Goal: Obtain resource: Download file/media

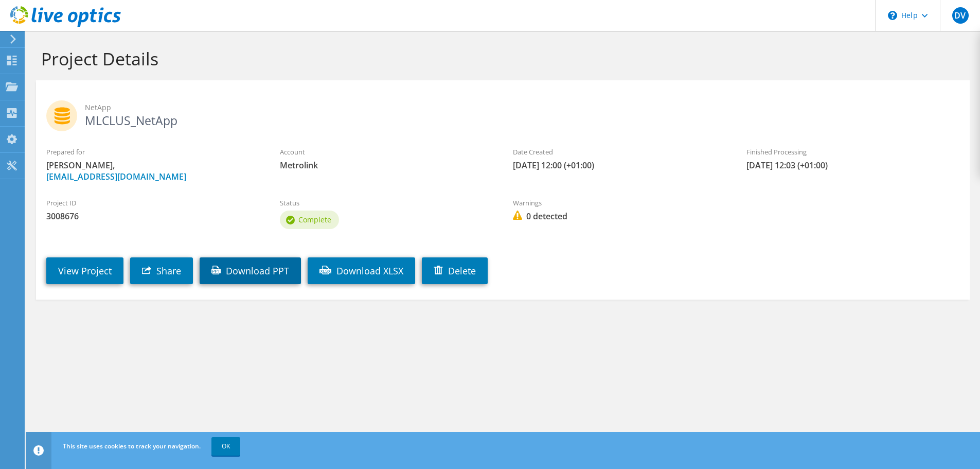
click at [240, 274] on link "Download PPT" at bounding box center [250, 270] width 101 height 27
click at [390, 266] on link "Download XLSX" at bounding box center [362, 270] width 108 height 27
click at [117, 53] on h1 "Project Details" at bounding box center [500, 59] width 918 height 22
click at [57, 60] on div "Dashboard" at bounding box center [48, 61] width 48 height 26
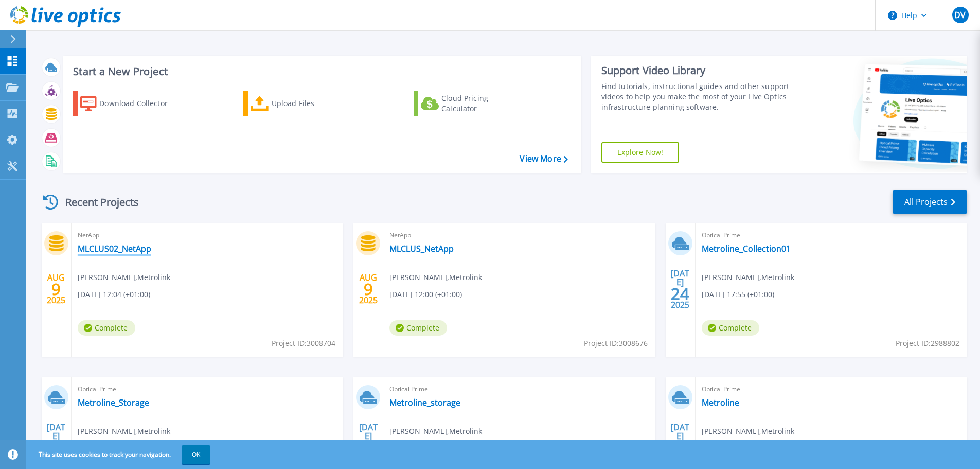
click at [114, 252] on link "MLCLUS02_NetApp" at bounding box center [115, 248] width 74 height 10
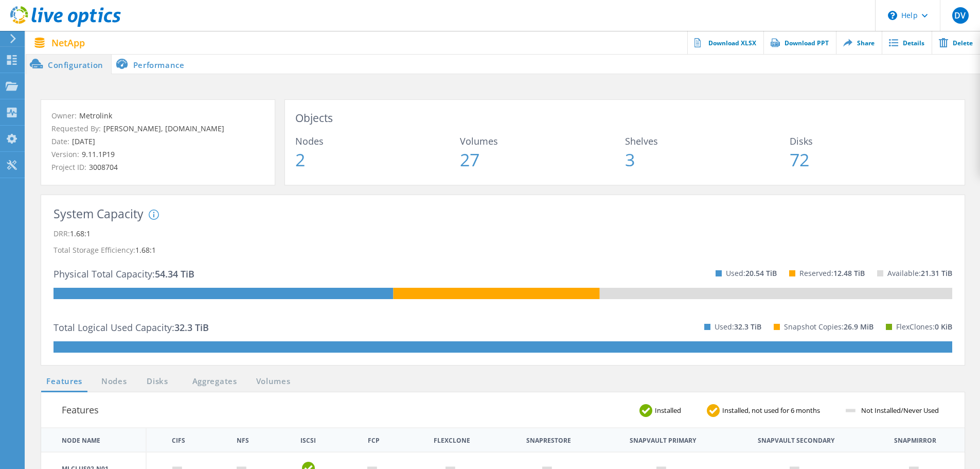
scroll to position [51, 0]
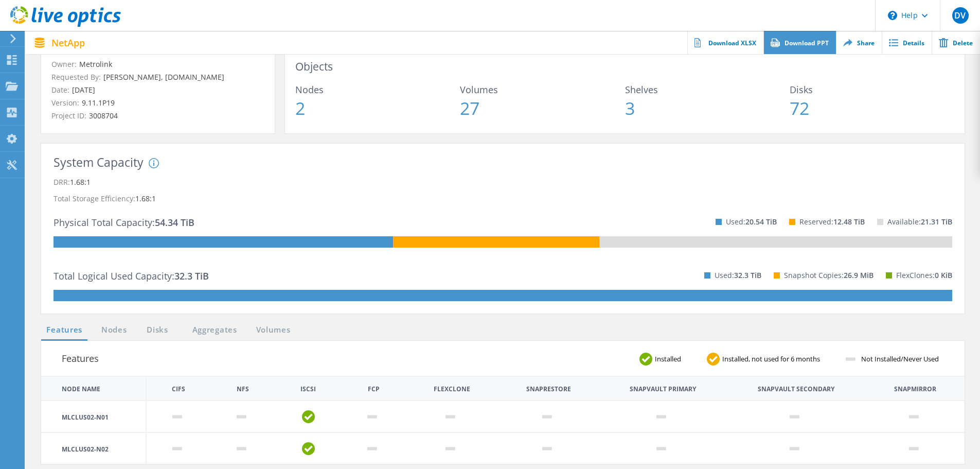
click at [806, 47] on link "Download PPT" at bounding box center [799, 42] width 73 height 23
click at [730, 43] on link "Download XLSX" at bounding box center [725, 42] width 76 height 23
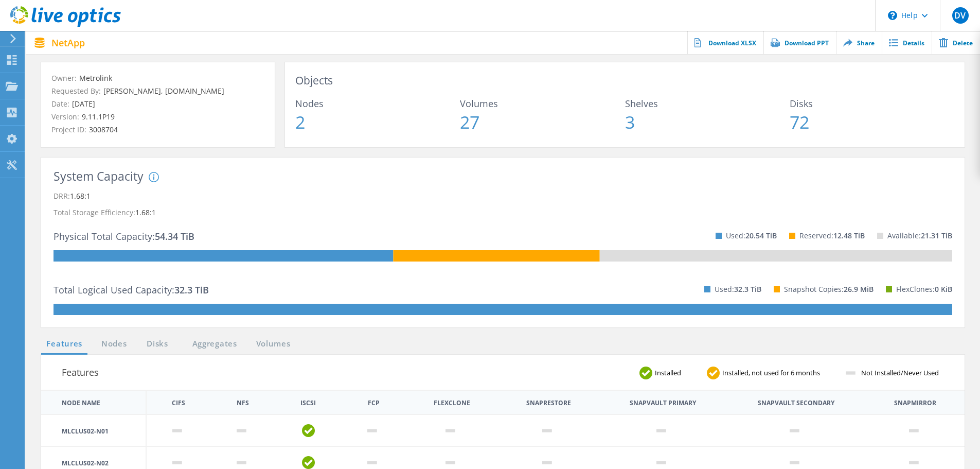
scroll to position [0, 0]
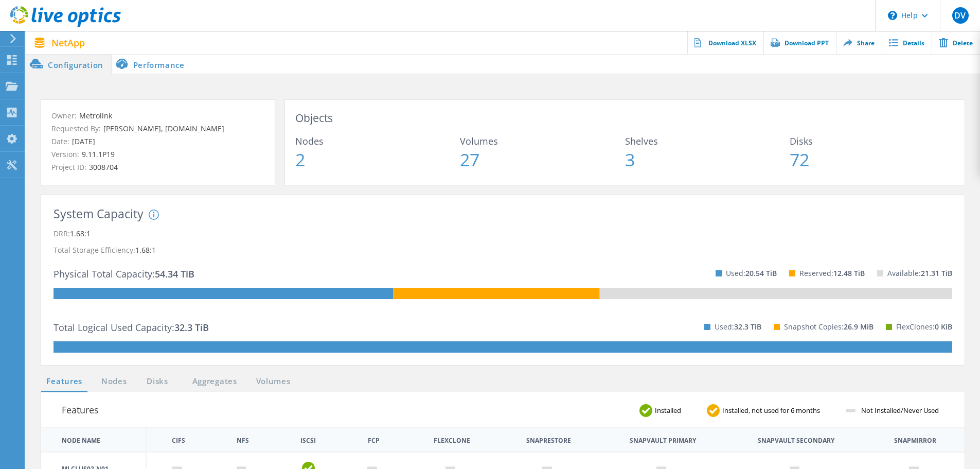
click at [183, 67] on li "Performance" at bounding box center [152, 63] width 81 height 21
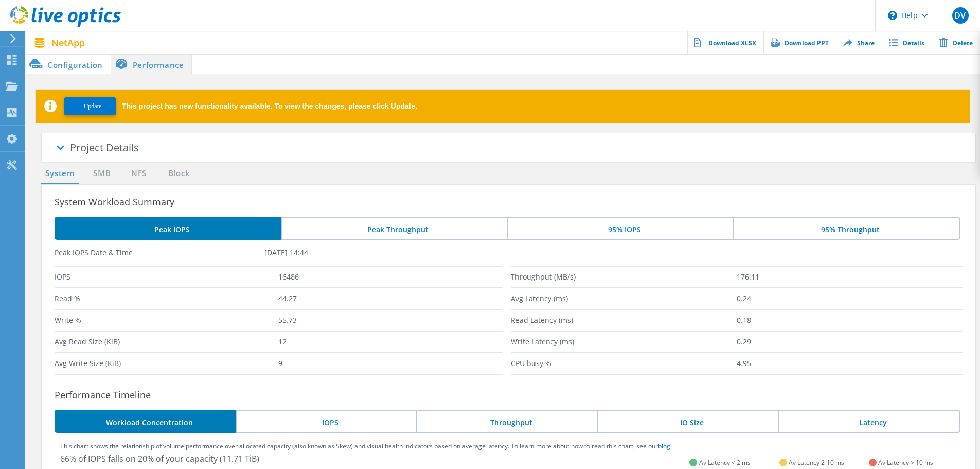
click at [100, 111] on button "Update" at bounding box center [89, 106] width 51 height 18
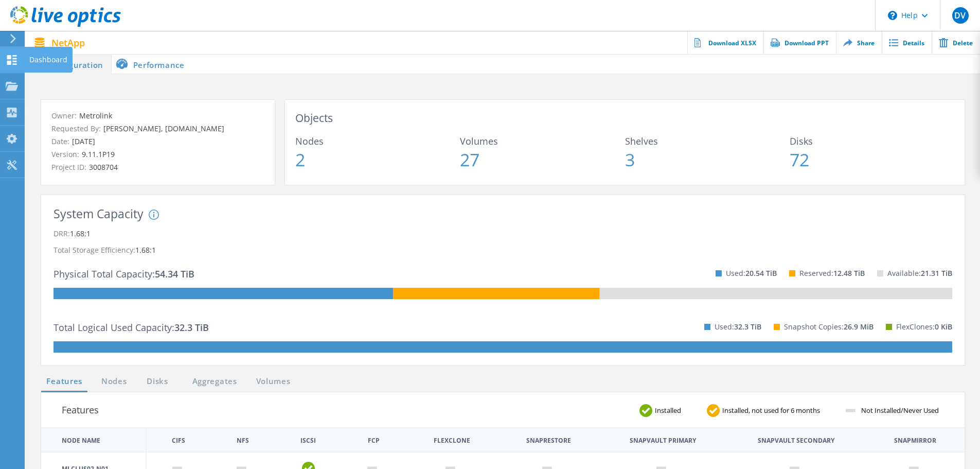
click at [46, 61] on div "Dashboard" at bounding box center [48, 59] width 38 height 7
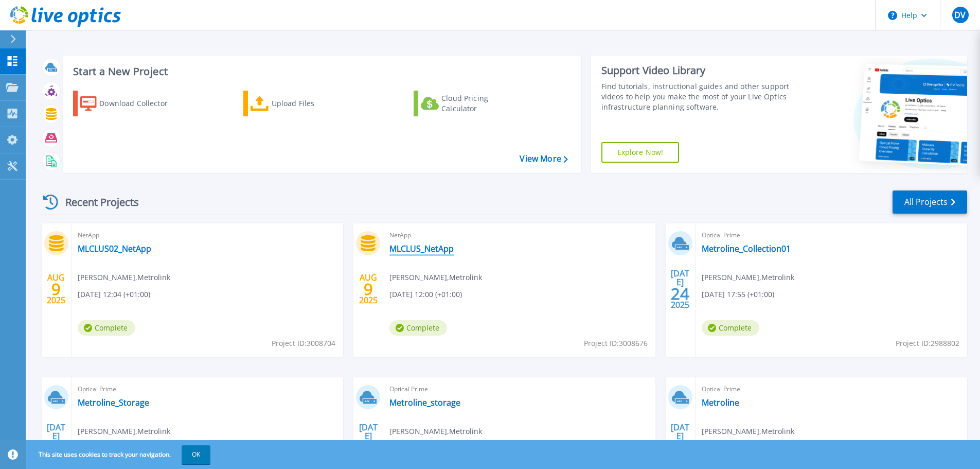
click at [415, 247] on link "MLCLUS_NetApp" at bounding box center [421, 248] width 64 height 10
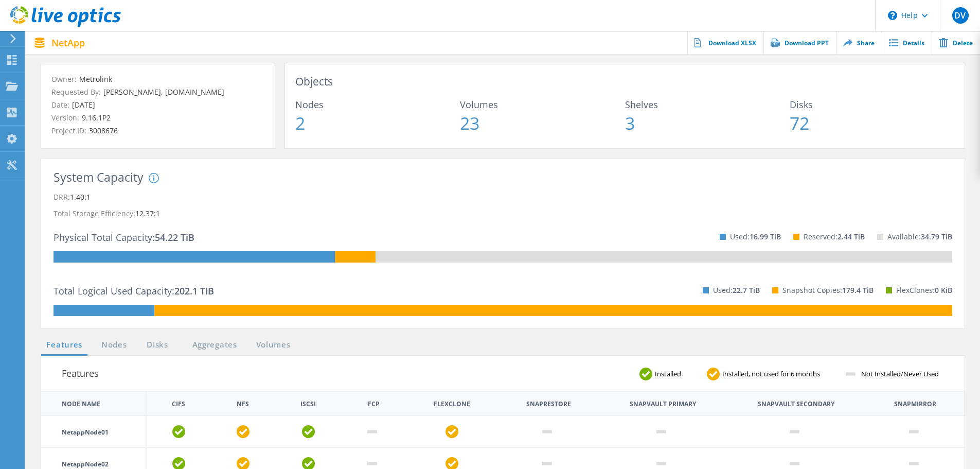
scroll to position [103, 0]
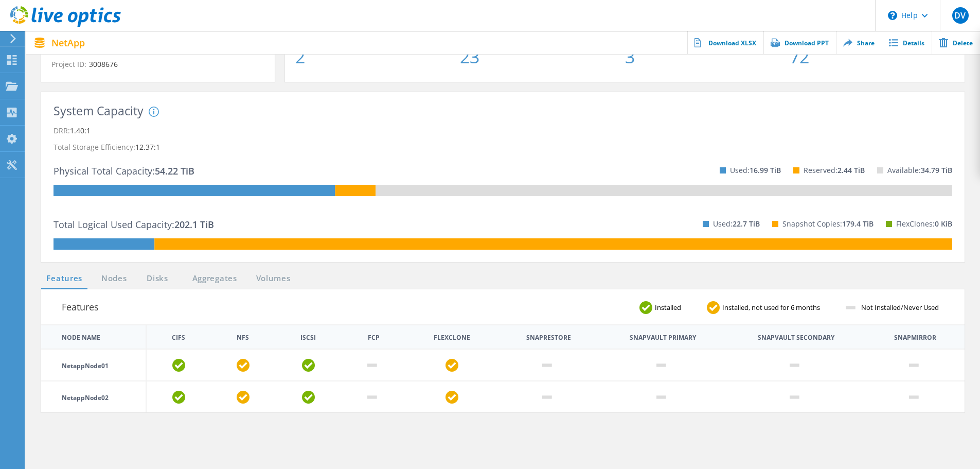
click at [478, 245] on rect at bounding box center [553, 243] width 798 height 11
click at [427, 245] on rect at bounding box center [553, 243] width 798 height 11
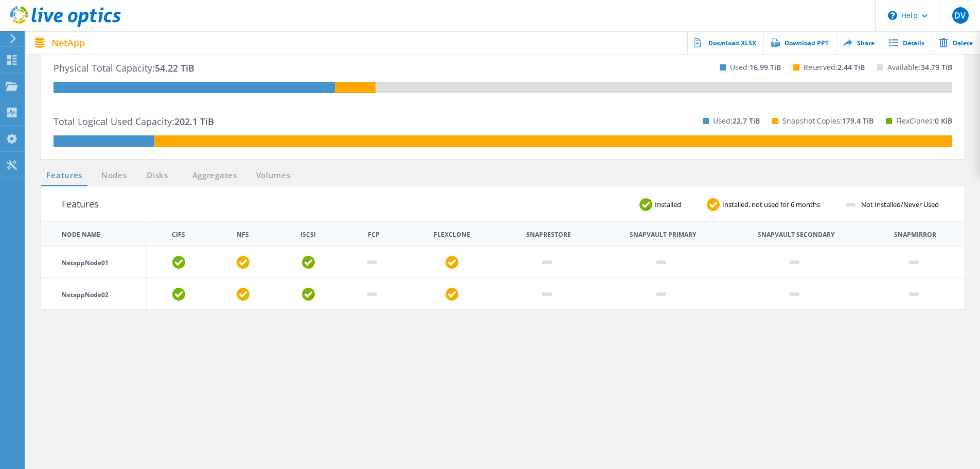
scroll to position [0, 0]
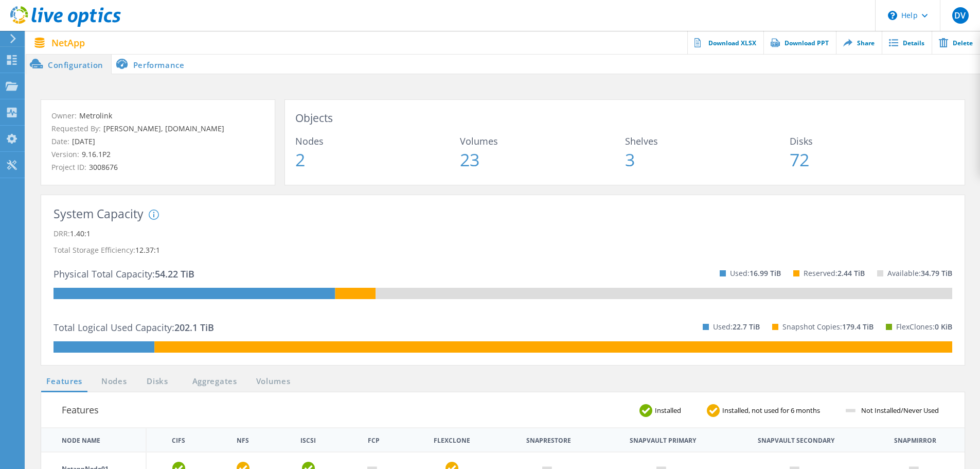
click at [149, 69] on li "Performance" at bounding box center [152, 63] width 81 height 21
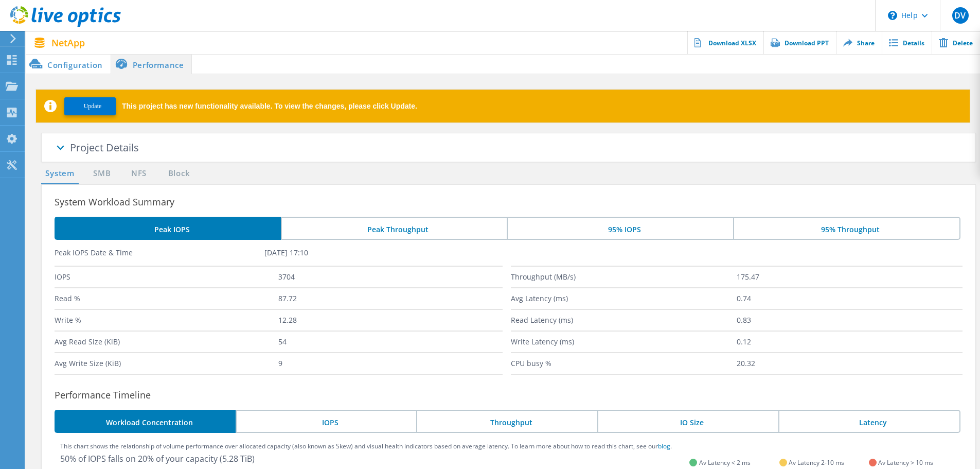
click at [387, 226] on li "Peak Throughput" at bounding box center [394, 228] width 226 height 23
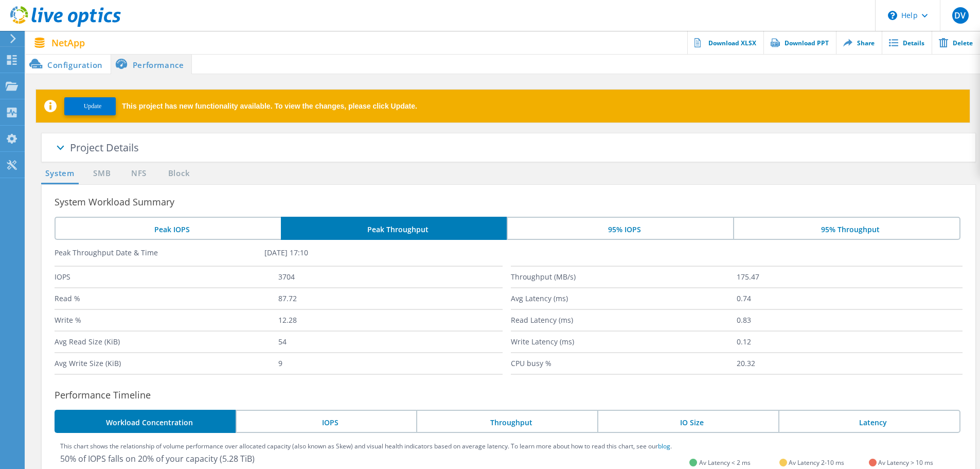
click at [230, 226] on li "Peak IOPS" at bounding box center [168, 228] width 226 height 23
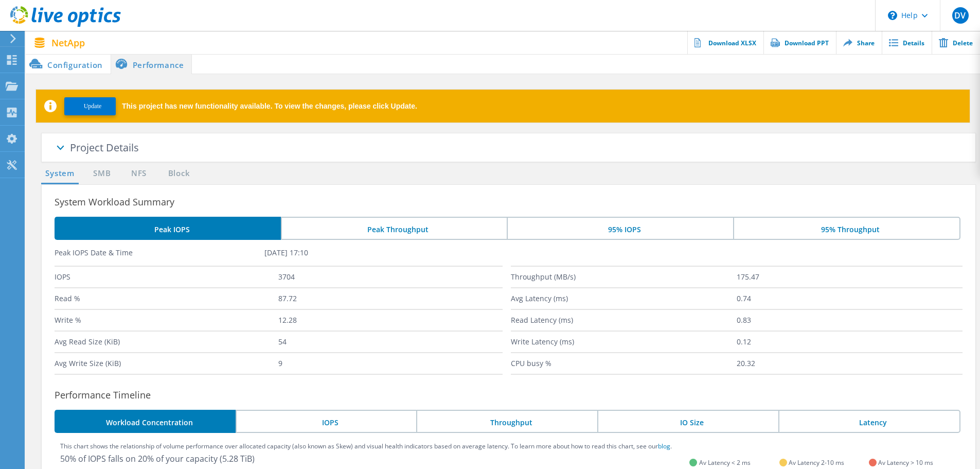
click at [113, 109] on button "Update" at bounding box center [89, 106] width 51 height 18
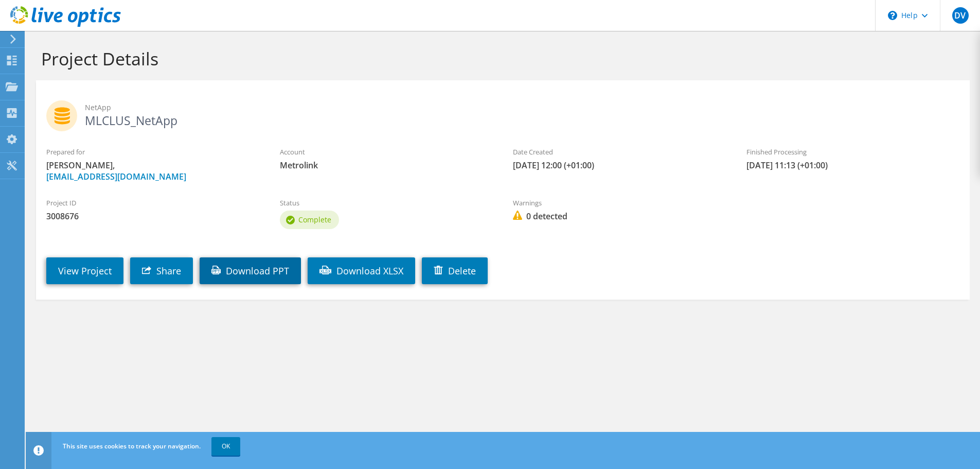
click at [241, 270] on link "Download PPT" at bounding box center [250, 270] width 101 height 27
click at [366, 274] on link "Download XLSX" at bounding box center [362, 270] width 108 height 27
click at [91, 271] on link "View Project" at bounding box center [84, 270] width 77 height 27
click at [268, 264] on link "Download PPT" at bounding box center [250, 270] width 101 height 27
click at [365, 269] on link "Download XLSX" at bounding box center [362, 270] width 108 height 27
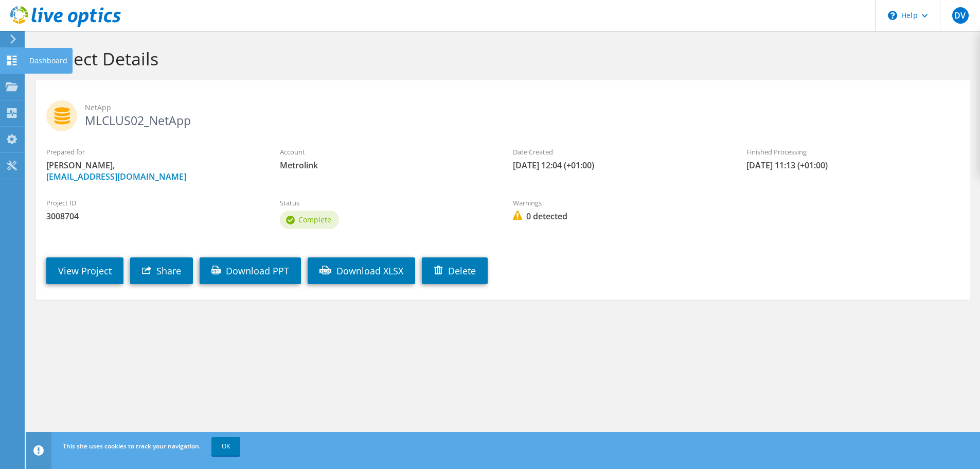
click at [39, 62] on div "Dashboard" at bounding box center [48, 61] width 48 height 26
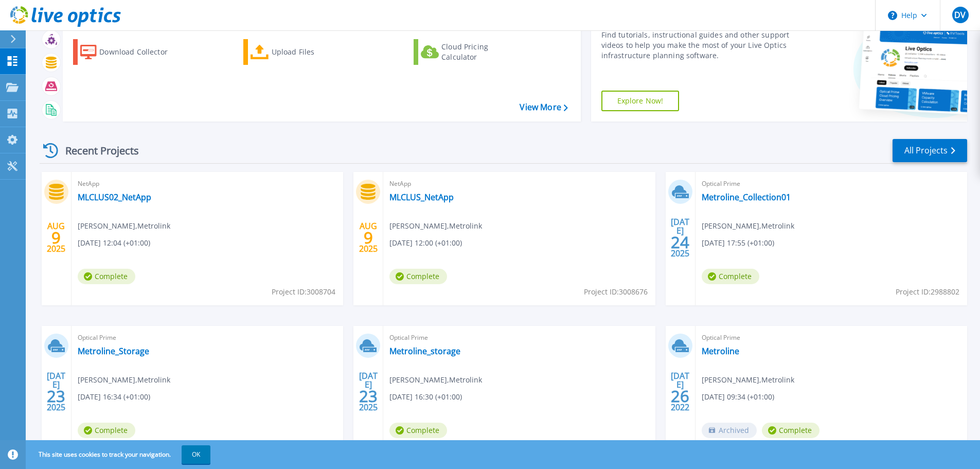
scroll to position [101, 0]
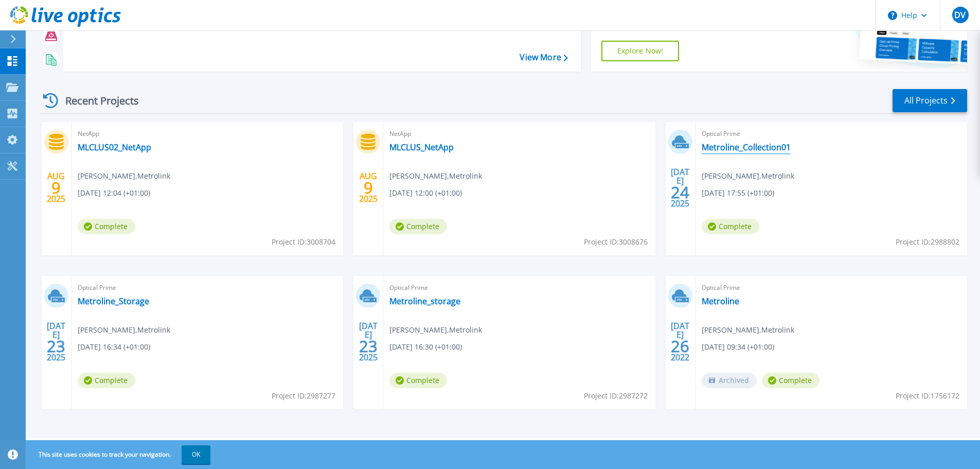
click at [724, 148] on link "Metroline_Collection01" at bounding box center [746, 147] width 89 height 10
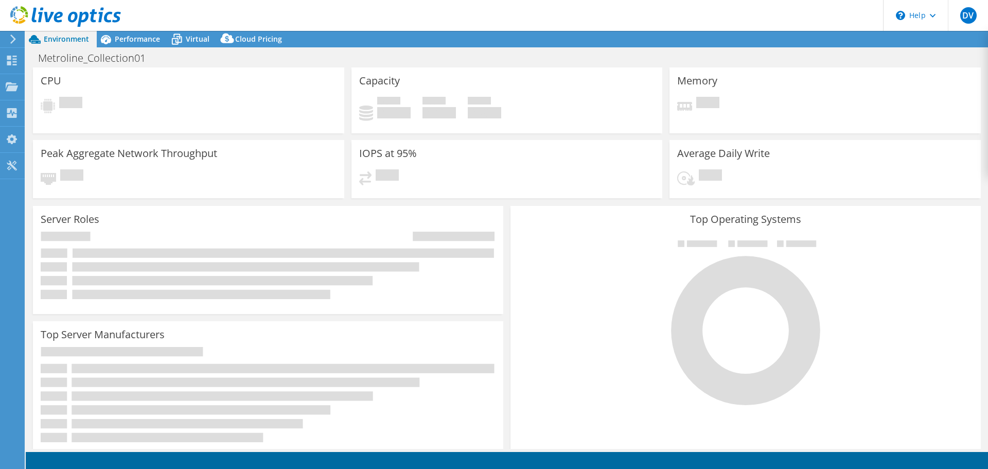
select select "USD"
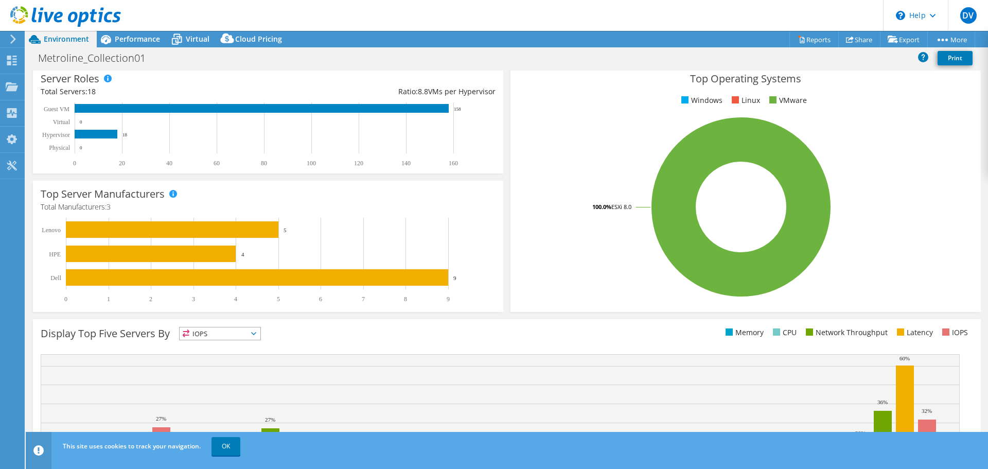
scroll to position [218, 0]
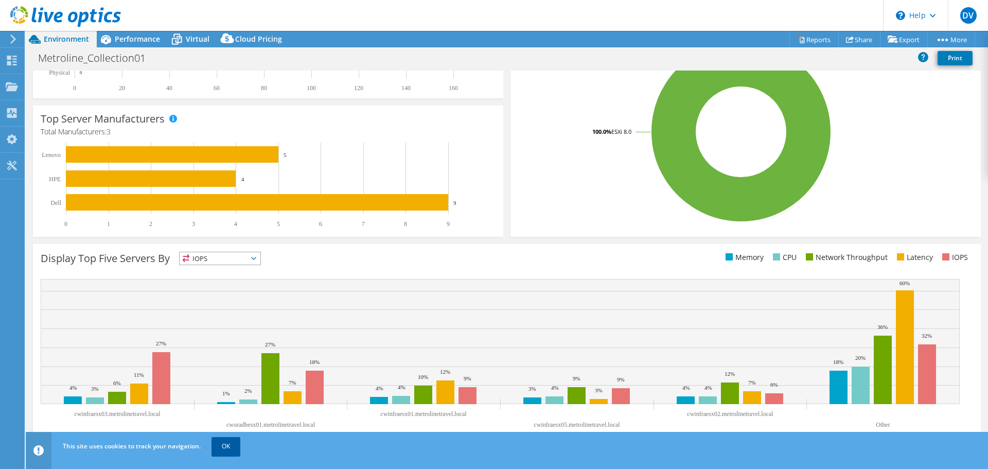
click at [224, 448] on link "OK" at bounding box center [225, 446] width 29 height 19
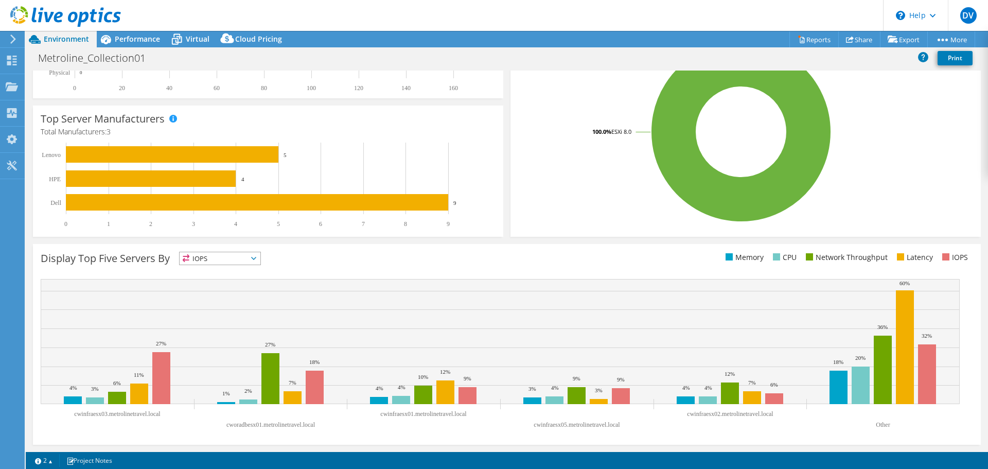
scroll to position [0, 0]
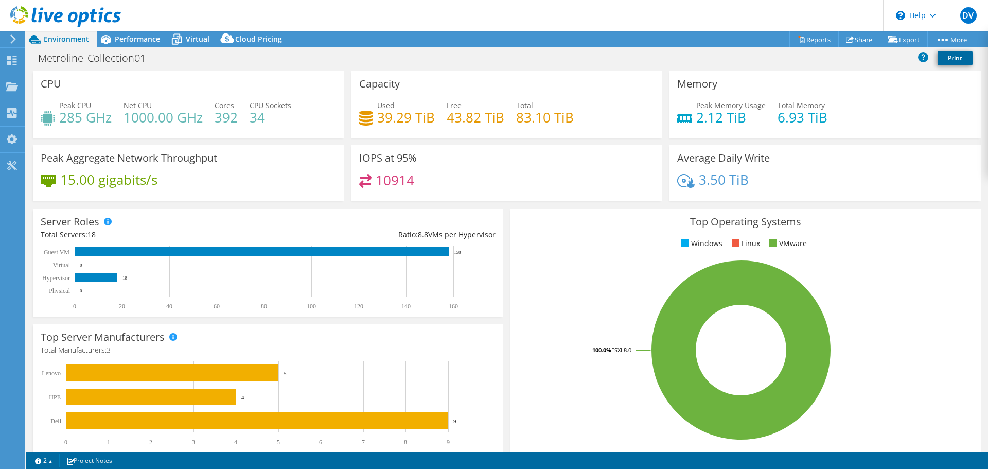
click at [948, 62] on link "Print" at bounding box center [954, 58] width 35 height 14
click at [145, 41] on span "Performance" at bounding box center [137, 39] width 45 height 10
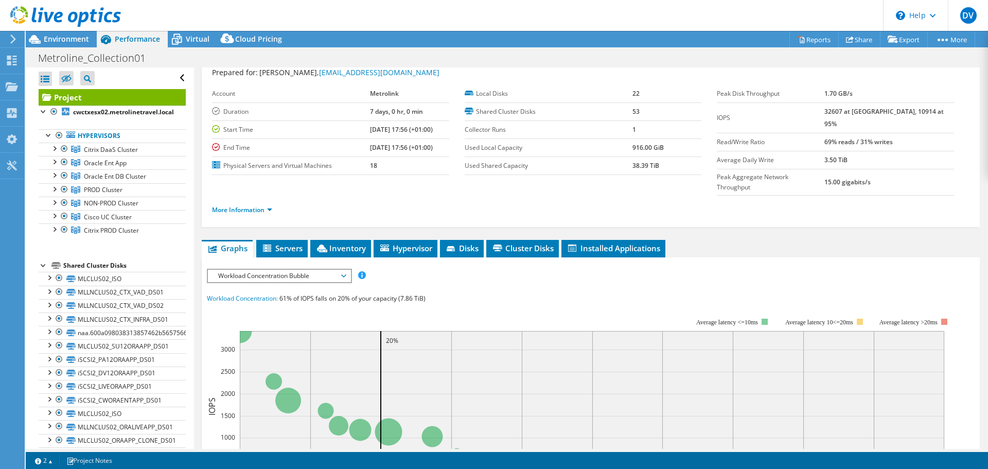
scroll to position [25, 0]
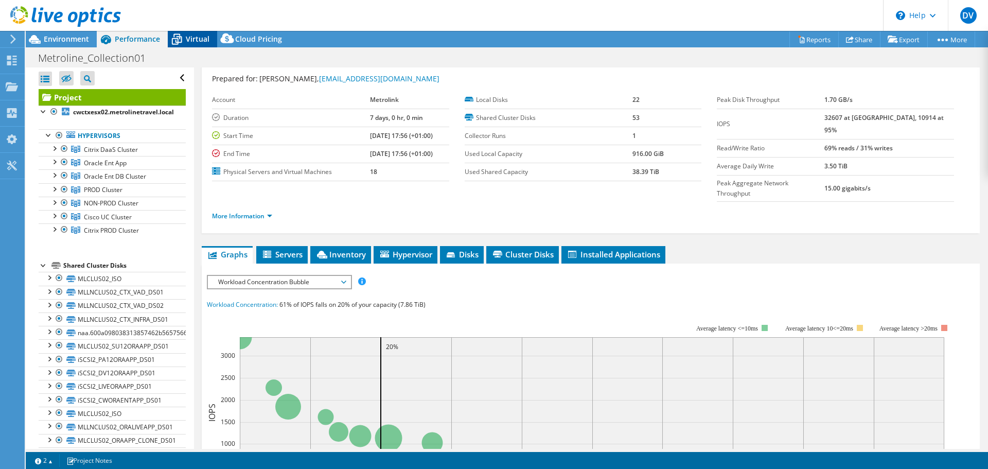
click at [200, 39] on span "Virtual" at bounding box center [198, 39] width 24 height 10
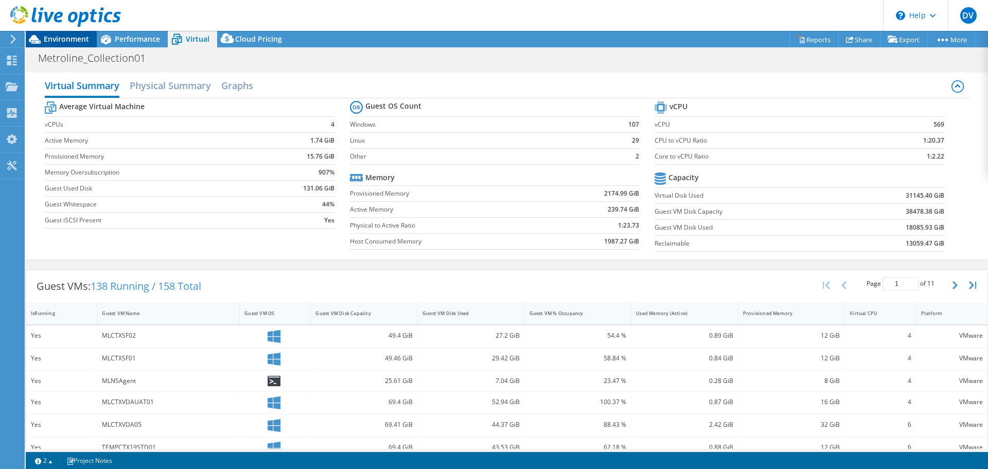
click at [77, 40] on span "Environment" at bounding box center [66, 39] width 45 height 10
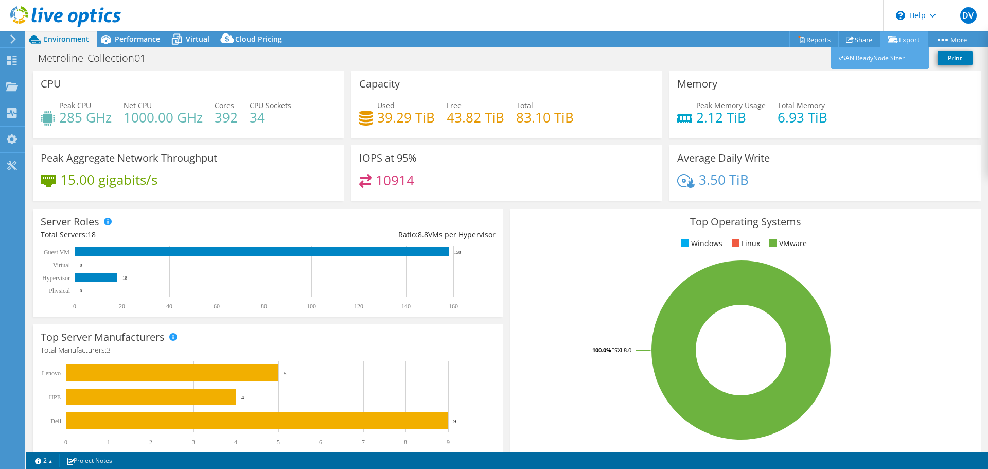
click at [906, 41] on link "Export" at bounding box center [904, 39] width 48 height 16
click at [805, 39] on link "Reports" at bounding box center [813, 39] width 49 height 16
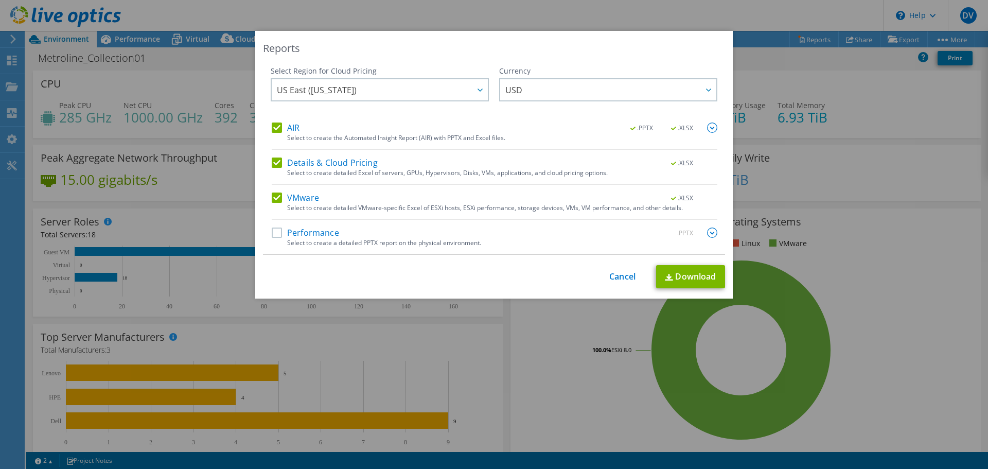
click at [277, 231] on label "Performance" at bounding box center [305, 232] width 67 height 10
click at [0, 0] on input "Performance" at bounding box center [0, 0] width 0 height 0
click at [509, 85] on span "USD" at bounding box center [513, 92] width 17 height 16
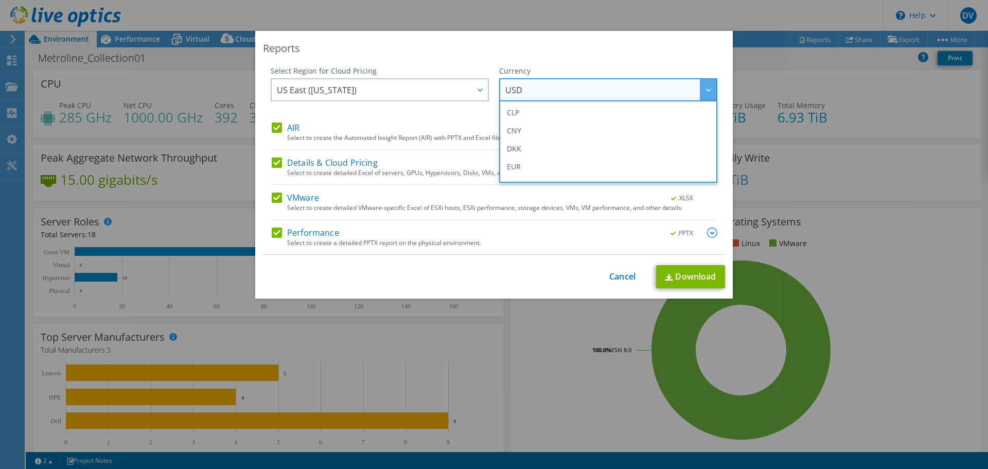
scroll to position [103, 0]
click at [537, 169] on li "GBP" at bounding box center [608, 171] width 213 height 18
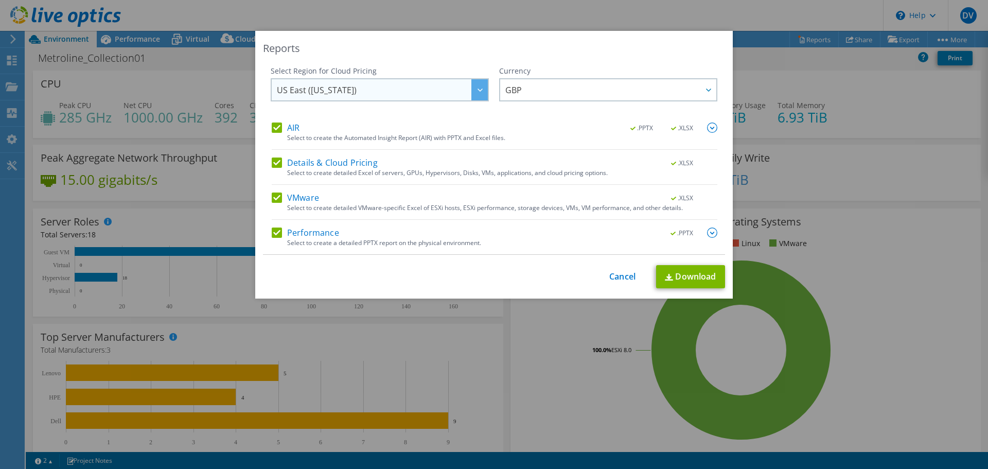
click at [391, 91] on span "US East (Virginia)" at bounding box center [382, 89] width 211 height 21
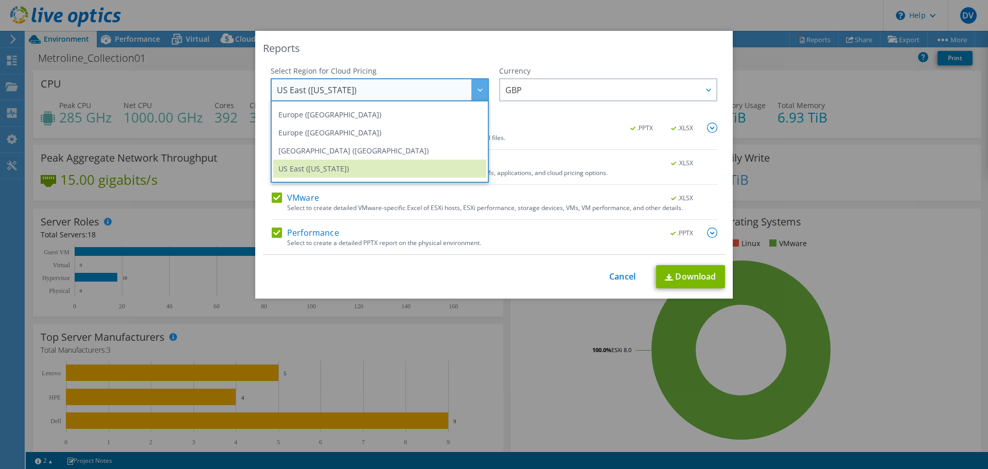
scroll to position [139, 0]
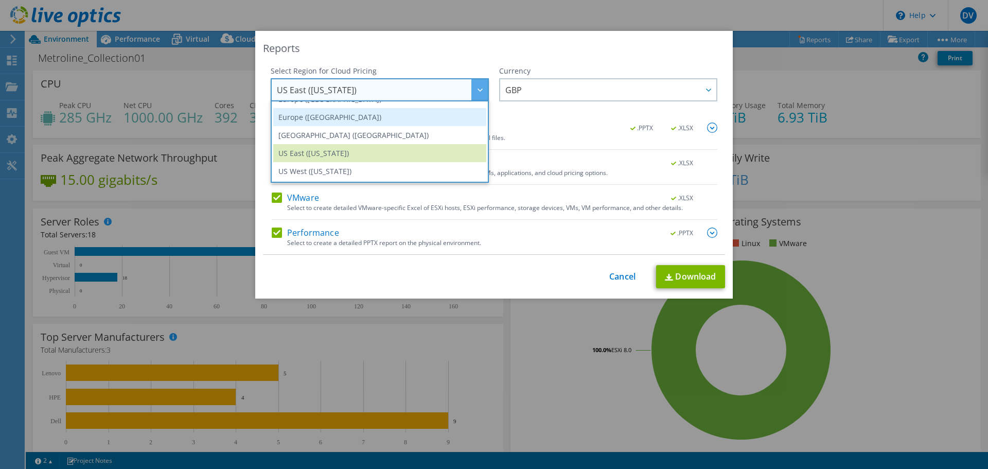
click at [402, 115] on li "Europe (London)" at bounding box center [379, 117] width 213 height 18
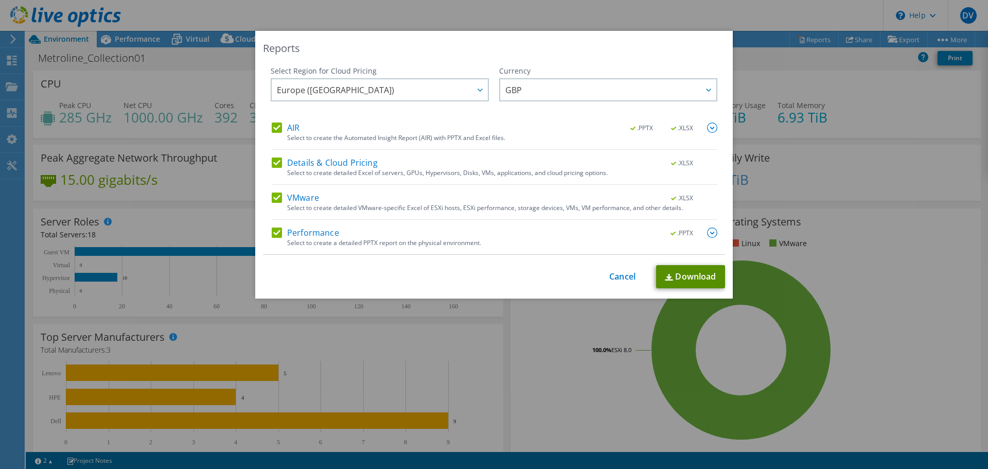
click at [703, 273] on link "Download" at bounding box center [690, 276] width 69 height 23
drag, startPoint x: 631, startPoint y: 277, endPoint x: 624, endPoint y: 270, distance: 10.2
click at [631, 277] on link "Cancel" at bounding box center [622, 277] width 26 height 10
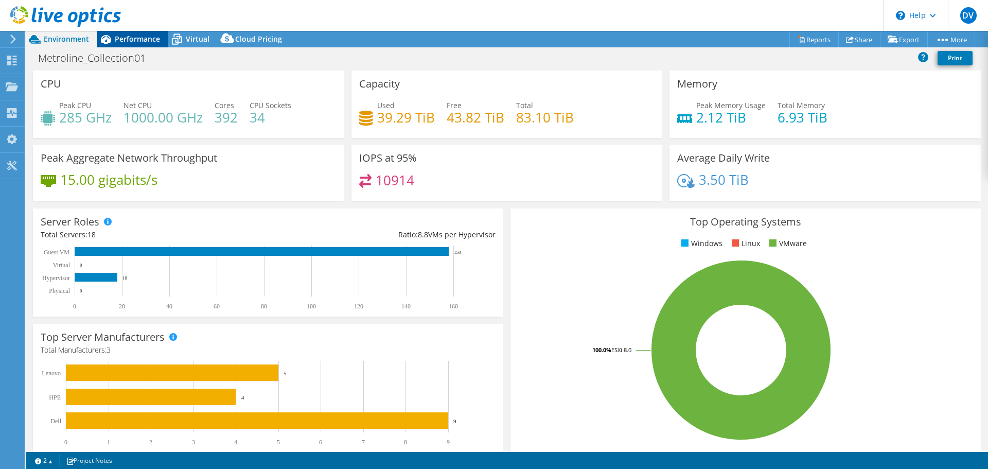
click at [130, 31] on div "Performance" at bounding box center [132, 39] width 71 height 16
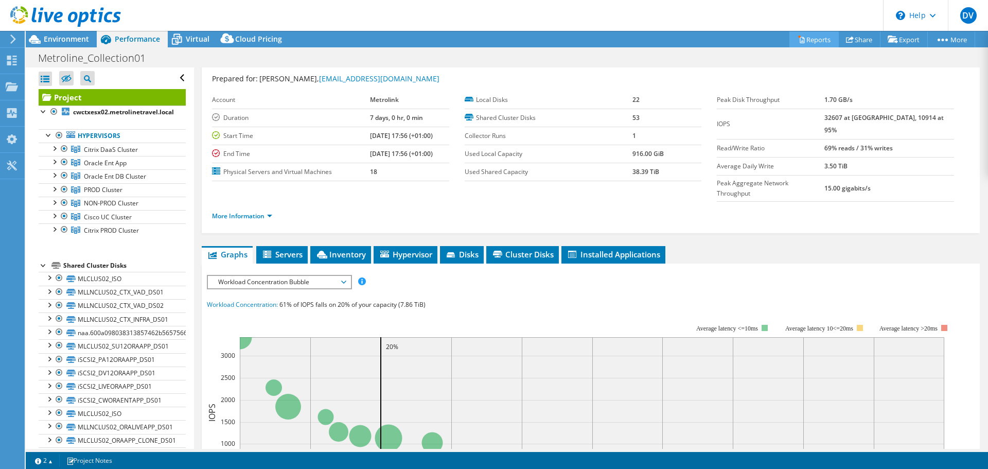
click at [801, 44] on link "Reports" at bounding box center [813, 39] width 49 height 16
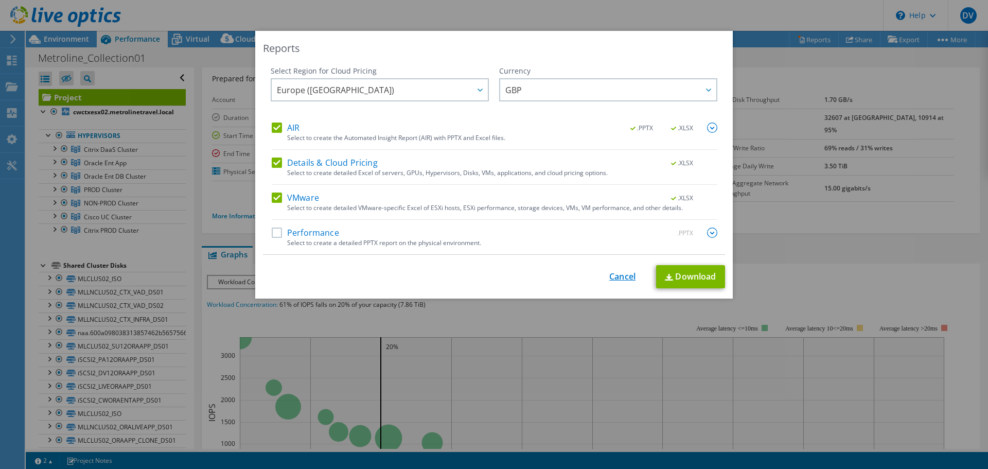
click at [612, 280] on link "Cancel" at bounding box center [622, 277] width 26 height 10
